Goal: Obtain resource: Download file/media

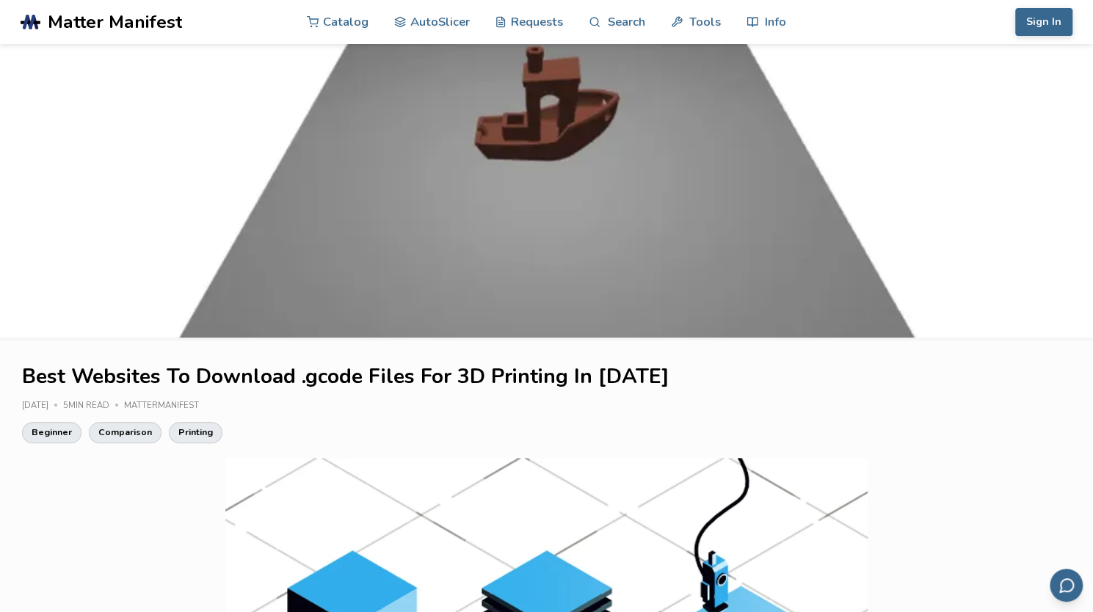
drag, startPoint x: 16, startPoint y: 1, endPoint x: 65, endPoint y: 132, distance: 140.0
click at [65, 132] on img at bounding box center [546, 191] width 1093 height 294
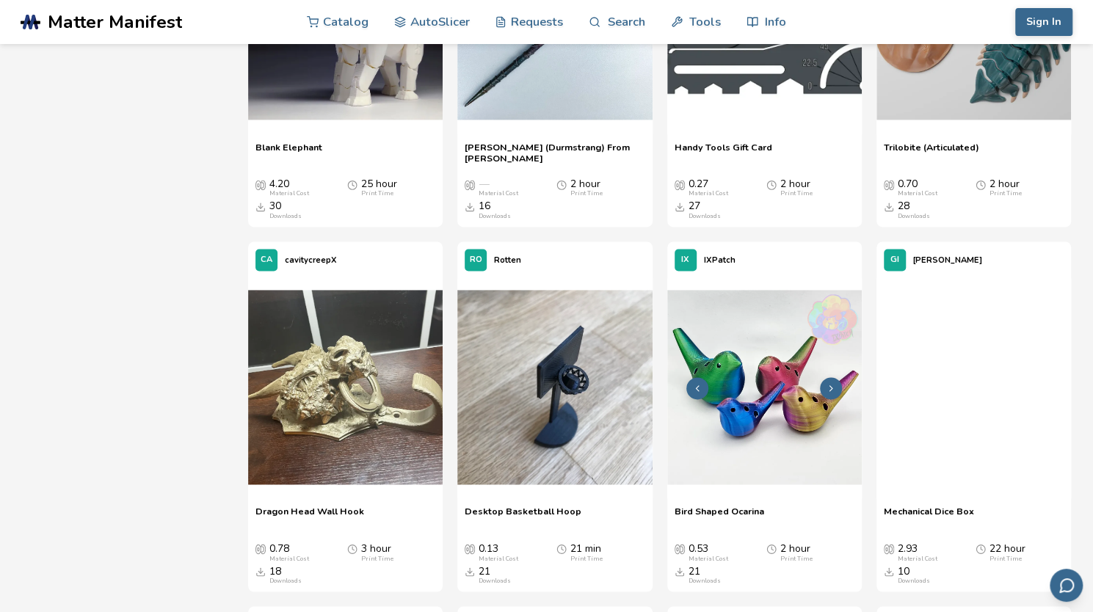
scroll to position [7677, 0]
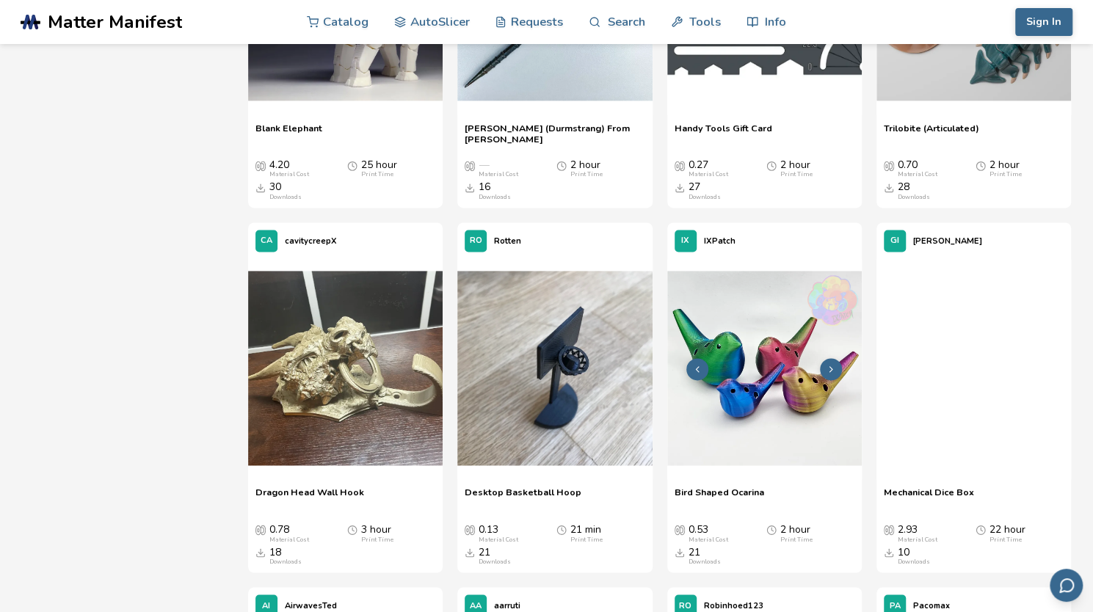
click at [782, 354] on img at bounding box center [764, 368] width 194 height 194
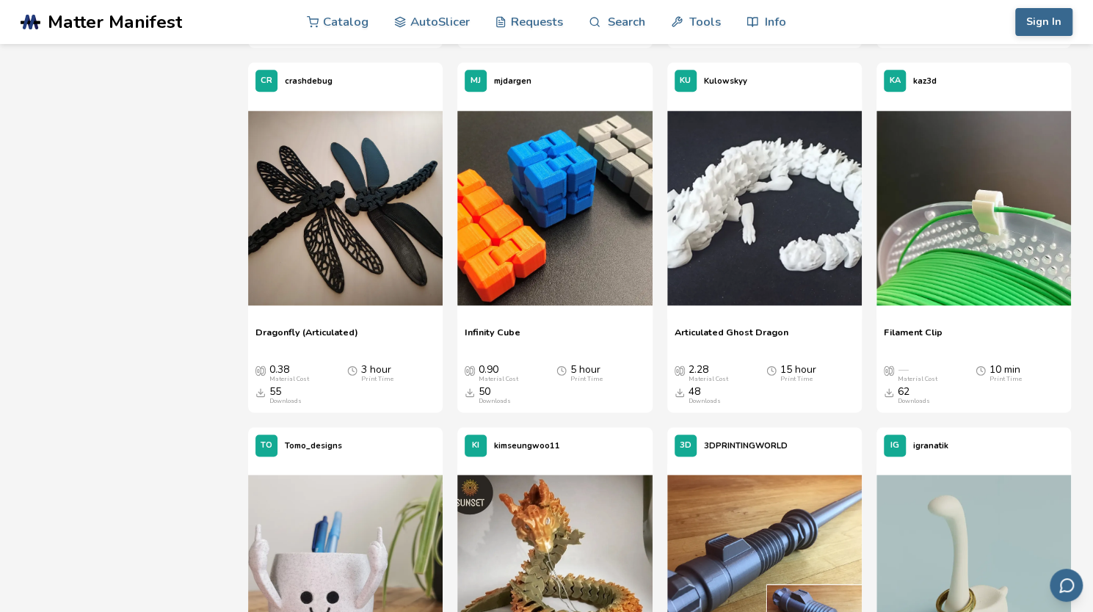
scroll to position [891, 0]
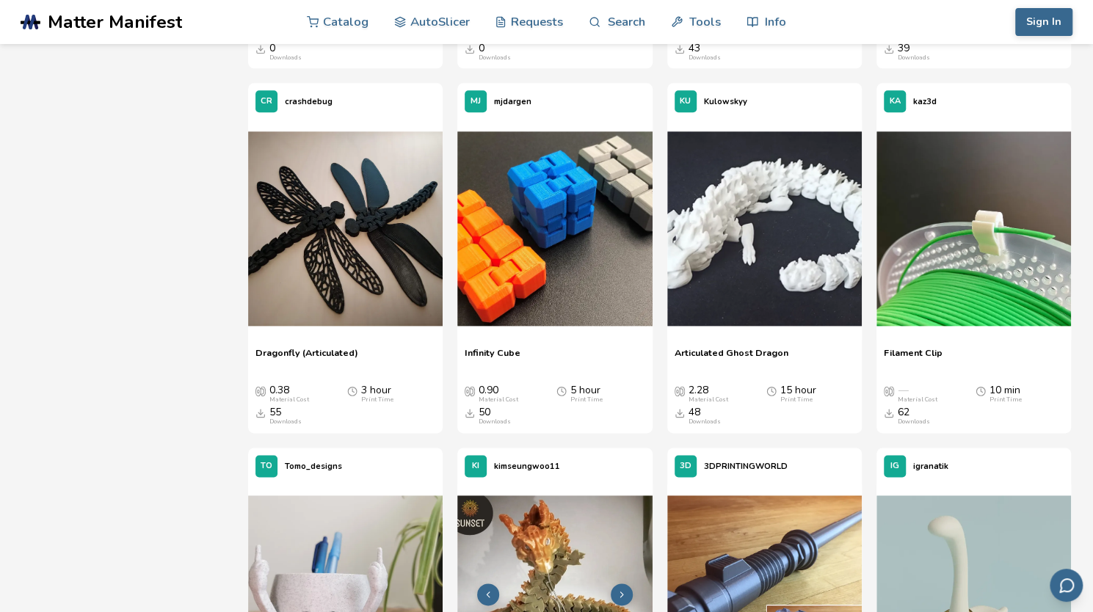
click at [522, 528] on img at bounding box center [554, 592] width 194 height 194
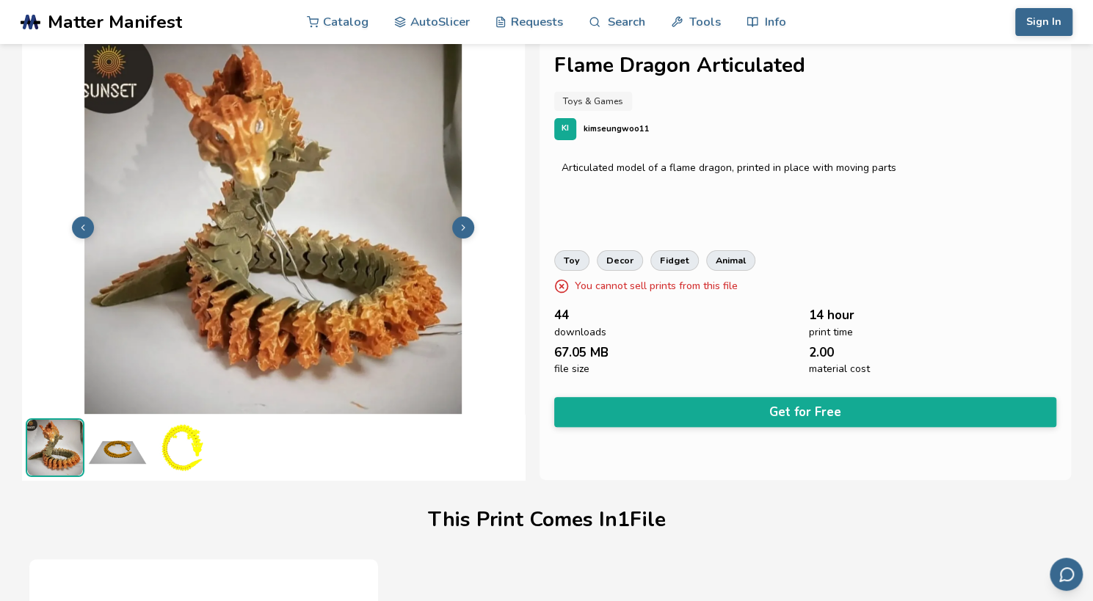
scroll to position [0, 6]
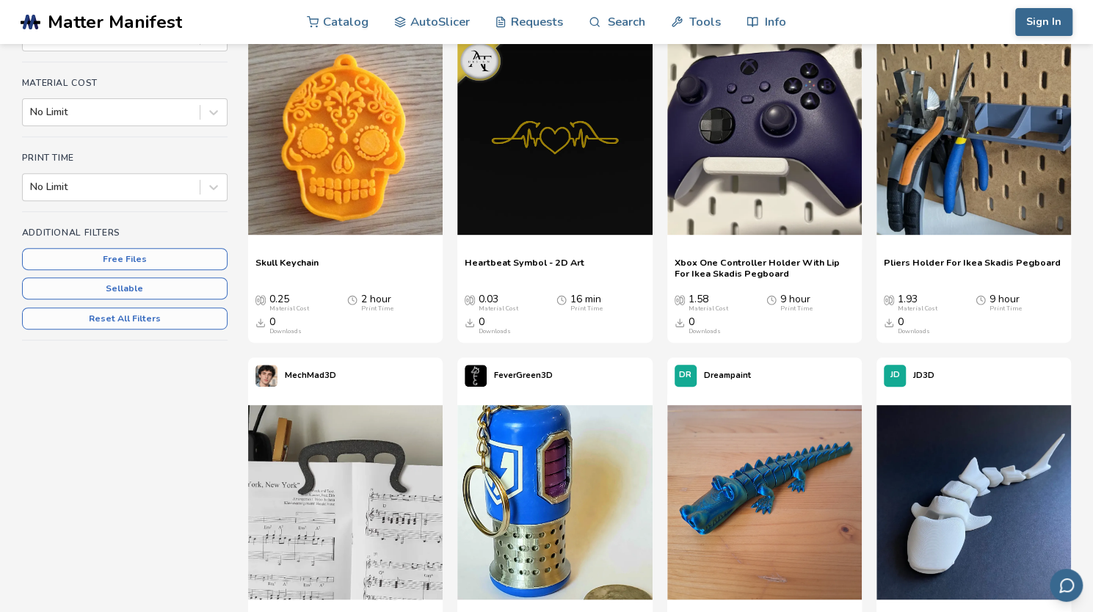
scroll to position [211, 0]
